Goal: Task Accomplishment & Management: Manage account settings

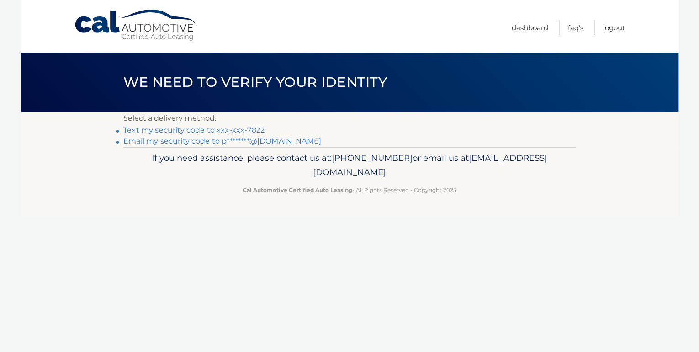
click at [258, 128] on link "Text my security code to xxx-xxx-7822" at bounding box center [193, 130] width 141 height 9
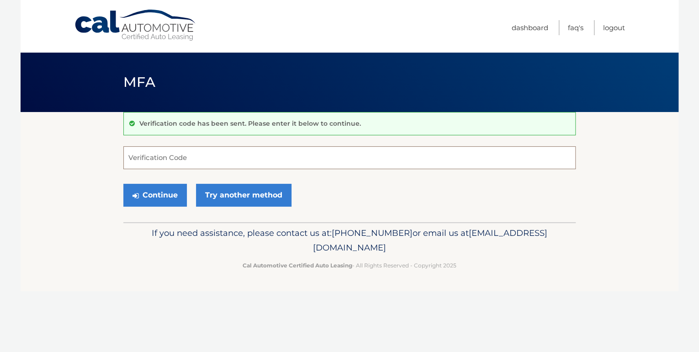
drag, startPoint x: 263, startPoint y: 166, endPoint x: 263, endPoint y: 157, distance: 9.1
click at [263, 164] on input "Verification Code" at bounding box center [349, 157] width 453 height 23
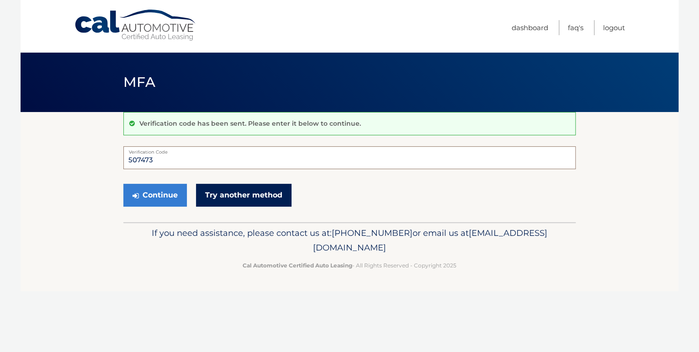
type input "507473"
click at [247, 195] on link "Try another method" at bounding box center [244, 195] width 96 height 23
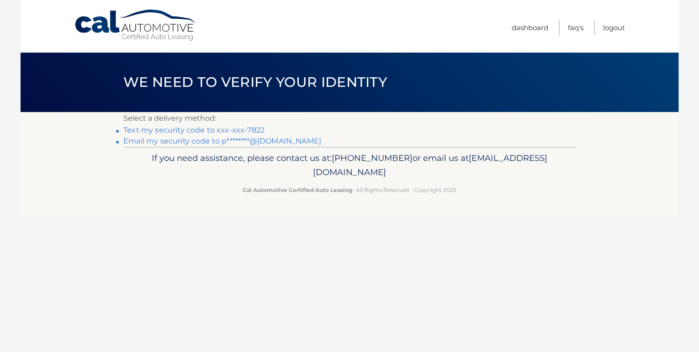
click at [229, 131] on link "Text my security code to xxx-xxx-7822" at bounding box center [193, 130] width 141 height 9
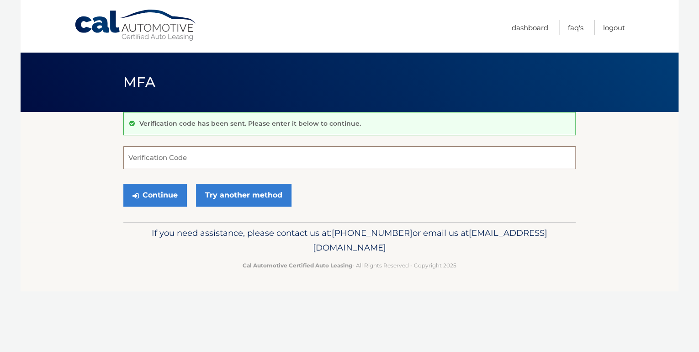
click at [226, 153] on input "Verification Code" at bounding box center [349, 157] width 453 height 23
type input "507473"
click at [169, 190] on button "Continue" at bounding box center [155, 195] width 64 height 23
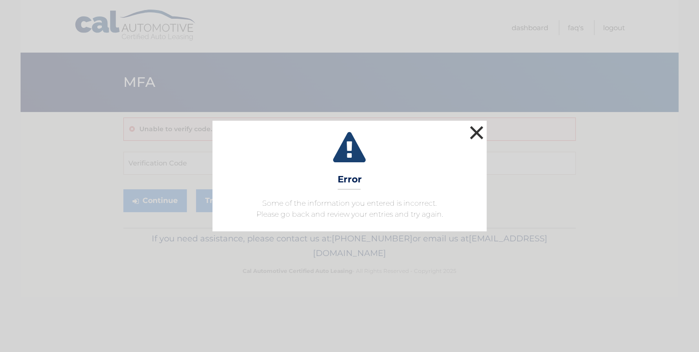
click at [476, 133] on button "×" at bounding box center [477, 132] width 18 height 18
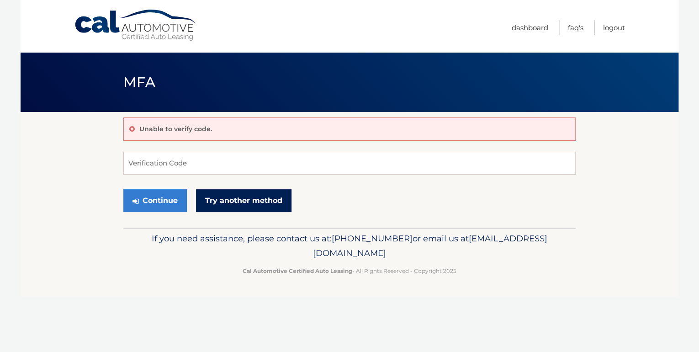
click at [240, 199] on link "Try another method" at bounding box center [244, 200] width 96 height 23
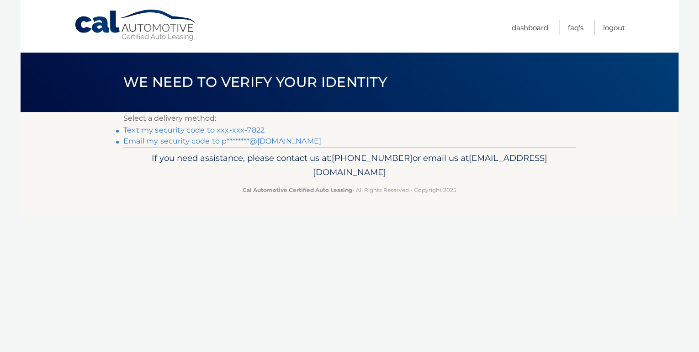
click at [243, 126] on link "Text my security code to xxx-xxx-7822" at bounding box center [193, 130] width 141 height 9
click at [246, 129] on link "Text my security code to xxx-xxx-7822" at bounding box center [193, 130] width 141 height 9
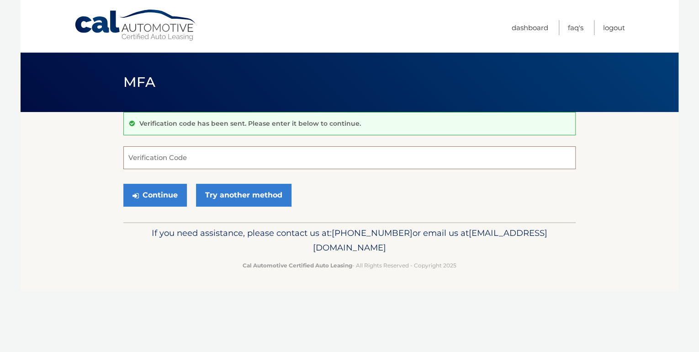
click at [165, 155] on input "Verification Code" at bounding box center [349, 157] width 453 height 23
type input "423170"
click at [166, 192] on button "Continue" at bounding box center [155, 195] width 64 height 23
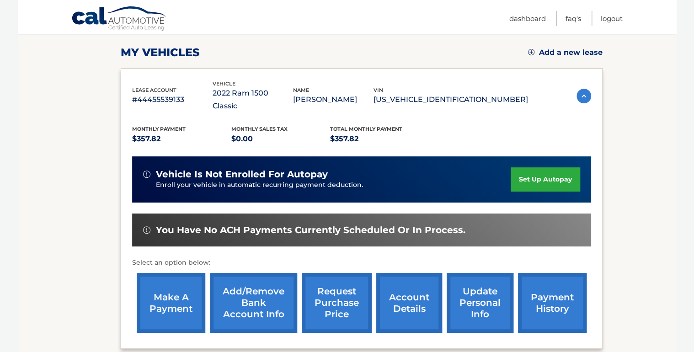
scroll to position [165, 0]
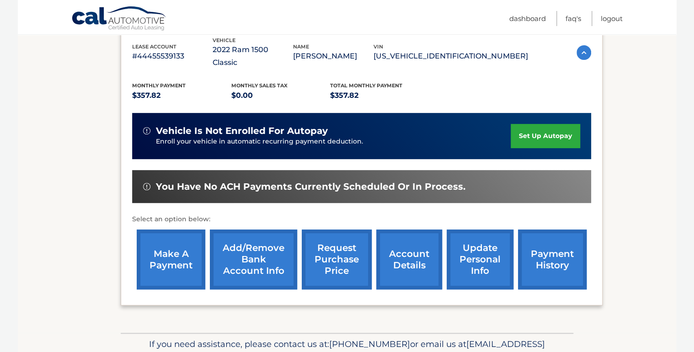
click at [163, 253] on link "make a payment" at bounding box center [171, 260] width 69 height 60
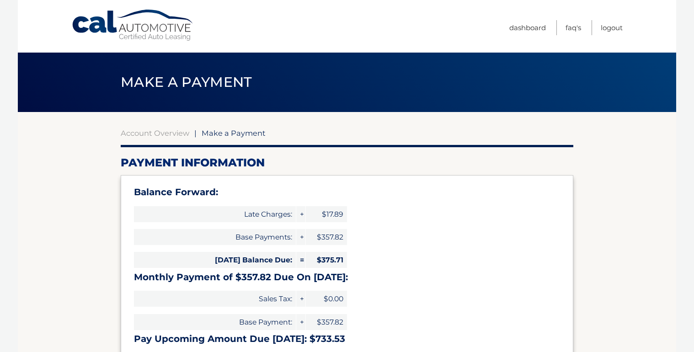
select select "NDg2Yzc5MWUtYmUyZS00YTY0LWFkNTUtNzUyZWI4MTdiZDNh"
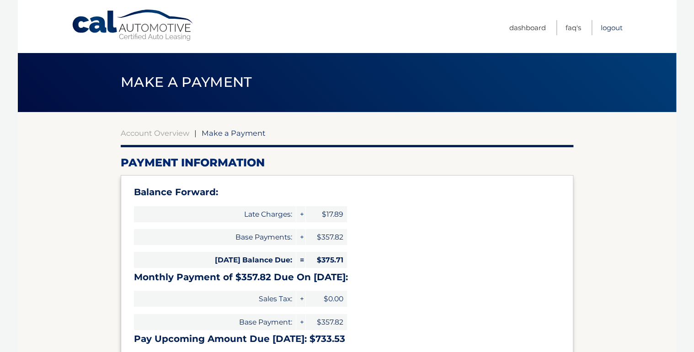
click at [610, 27] on link "Logout" at bounding box center [612, 27] width 22 height 15
